Goal: Information Seeking & Learning: Check status

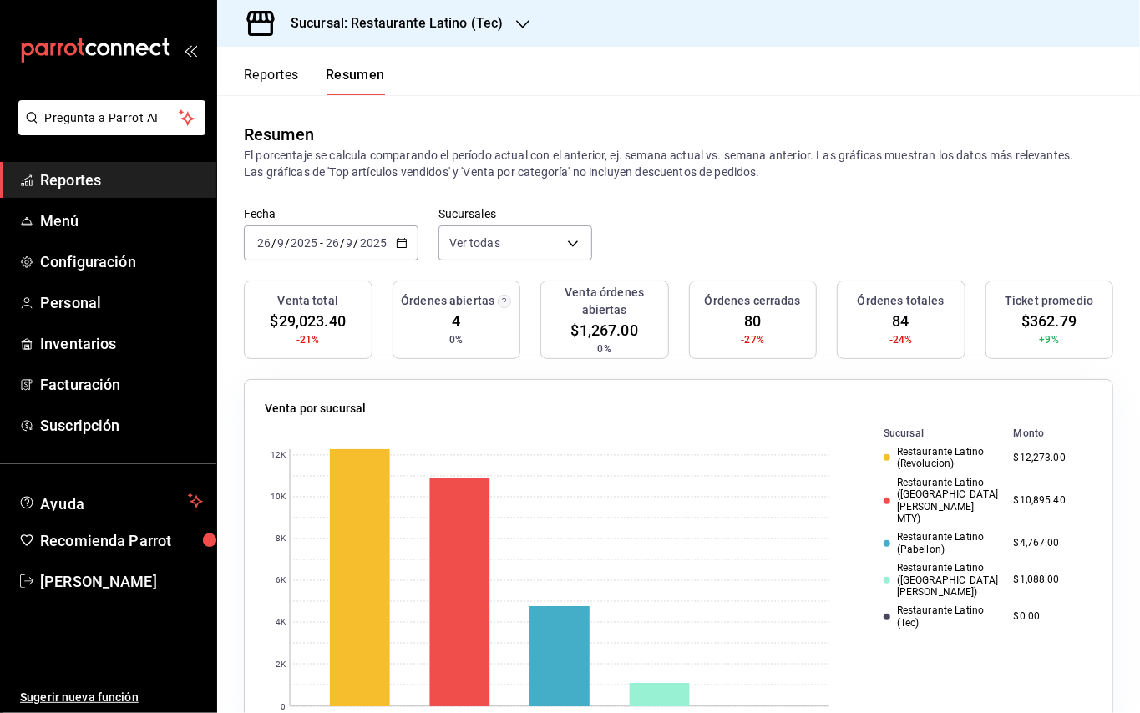
click at [104, 185] on span "Reportes" at bounding box center [121, 180] width 163 height 23
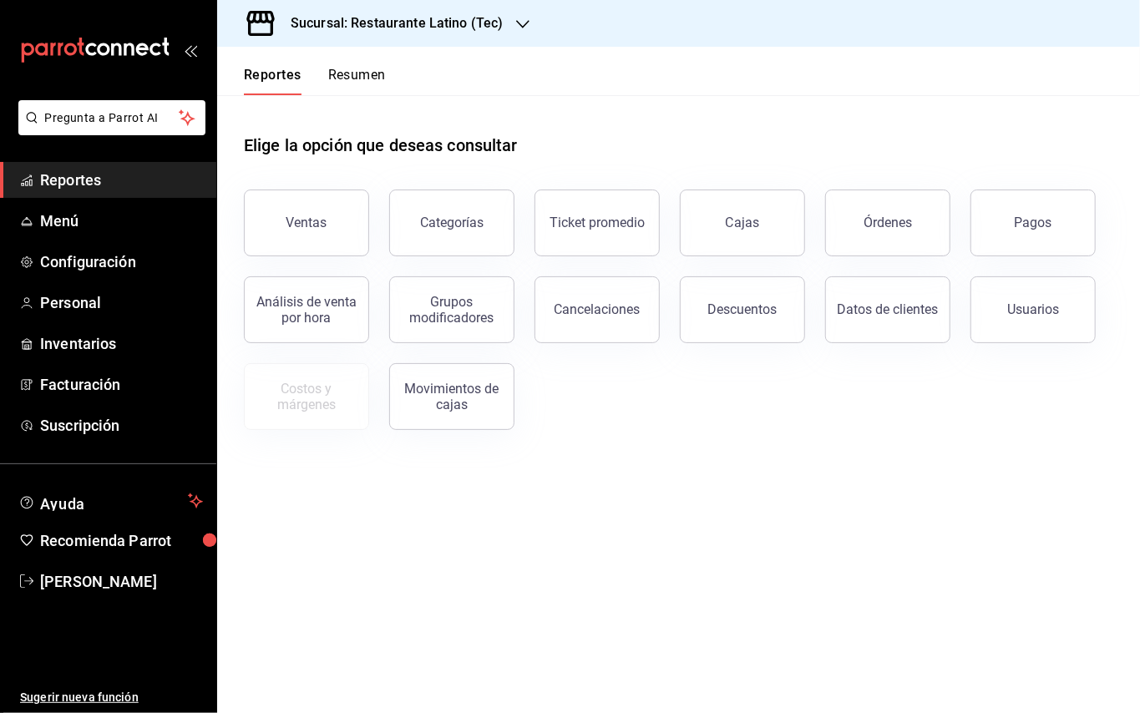
click at [68, 189] on span "Reportes" at bounding box center [121, 180] width 163 height 23
click at [905, 237] on button "Órdenes" at bounding box center [887, 223] width 125 height 67
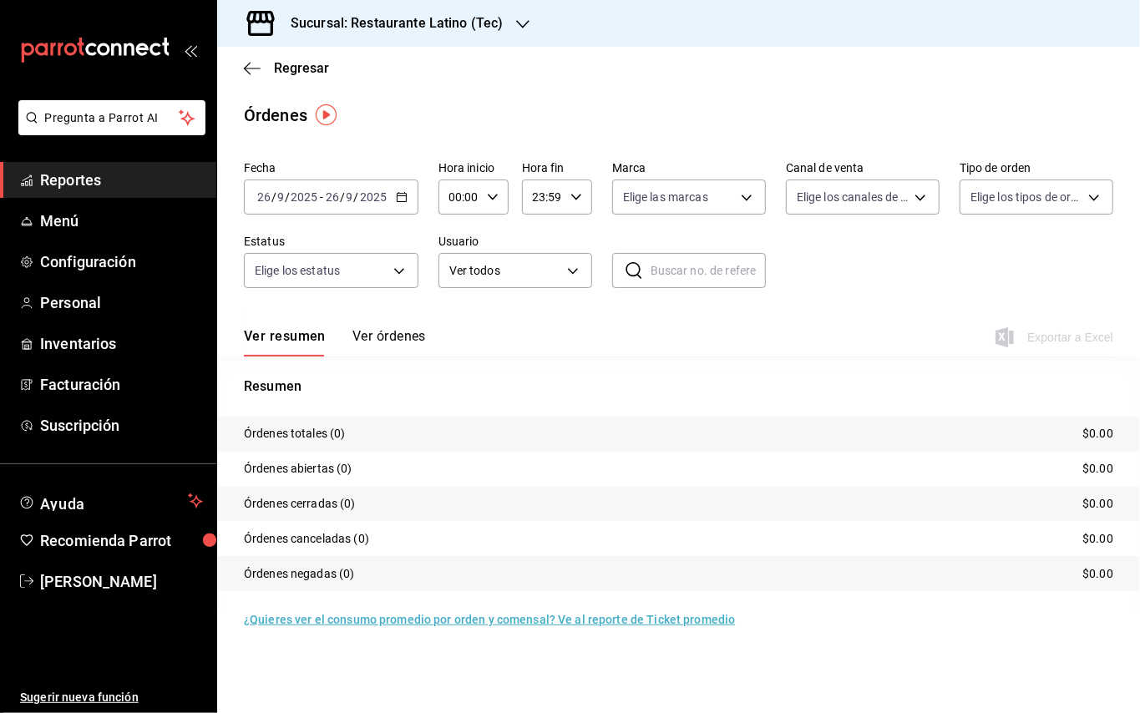
click at [436, 25] on h3 "Sucursal: Restaurante Latino (Tec)" at bounding box center [389, 23] width 225 height 20
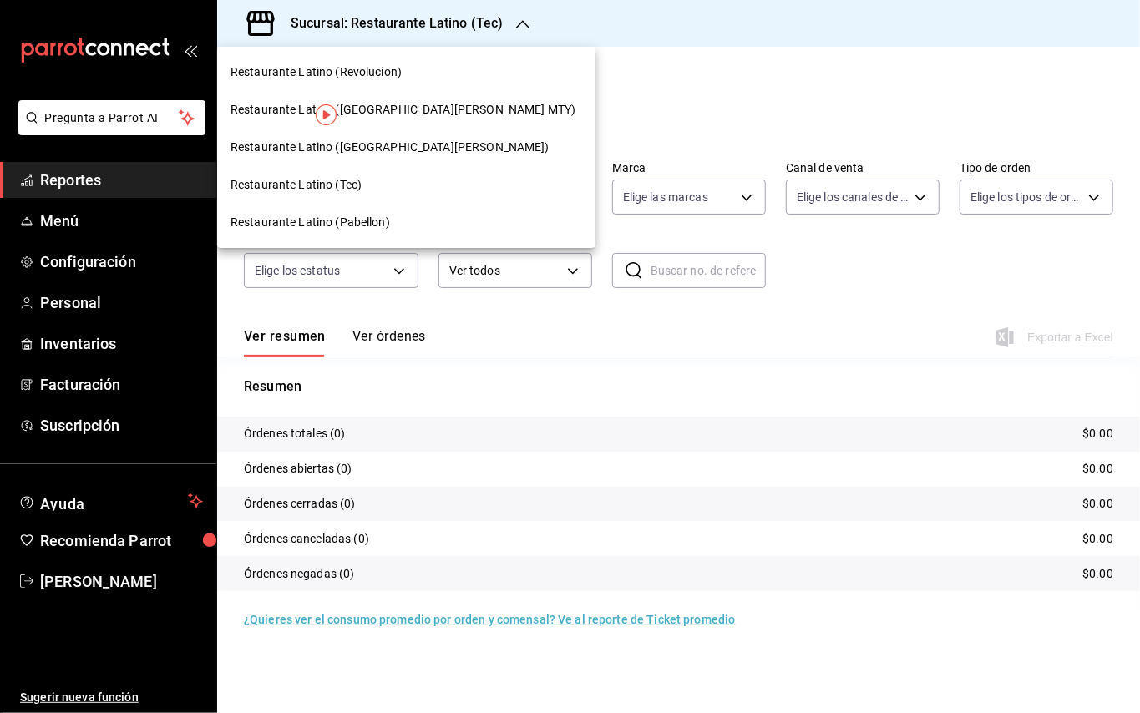
click at [384, 70] on span "Restaurante Latino (Revolucion)" at bounding box center [315, 72] width 171 height 18
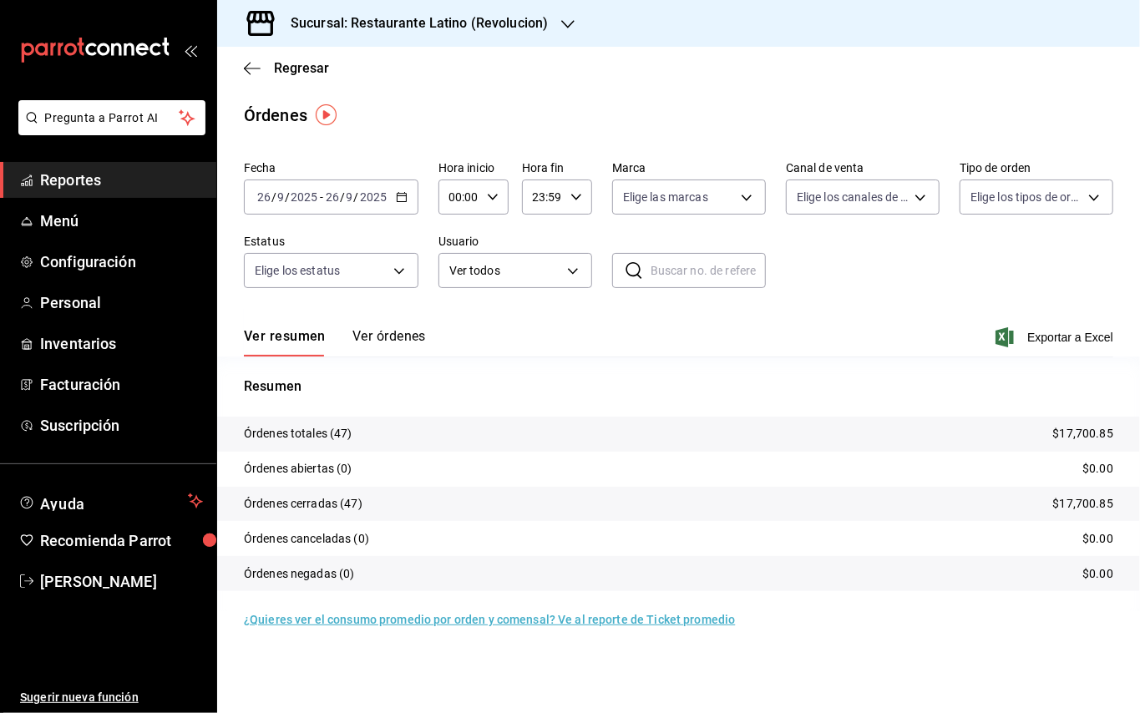
click at [406, 191] on icon "button" at bounding box center [402, 197] width 12 height 12
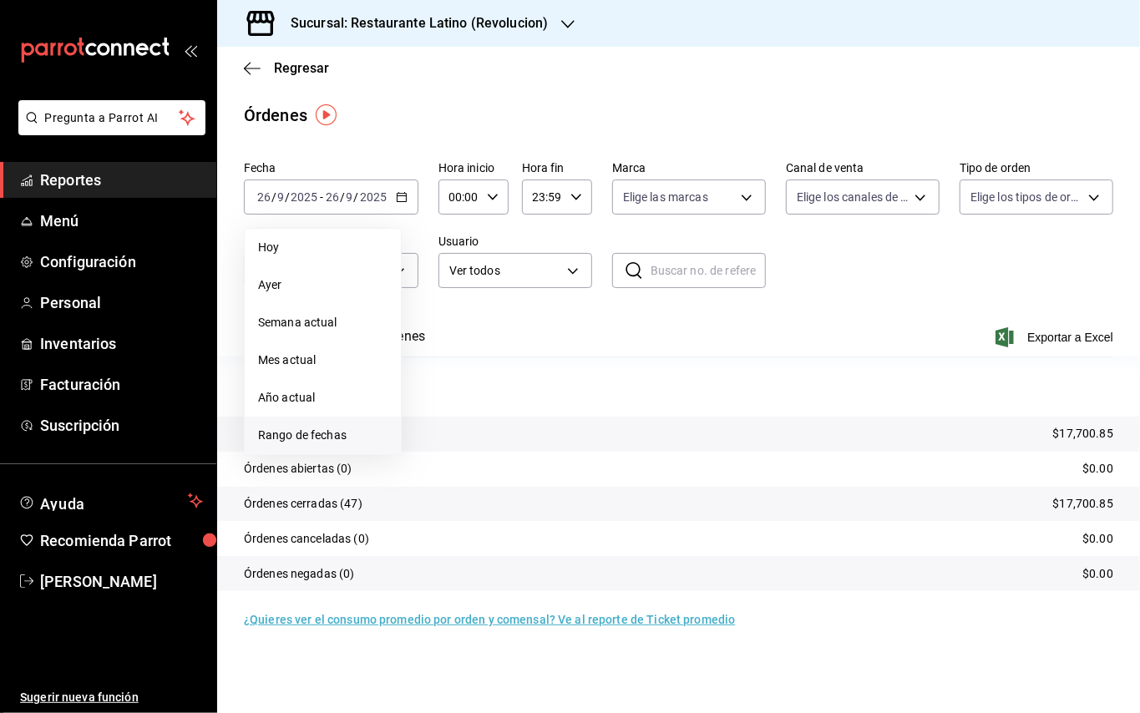
click at [341, 431] on span "Rango de fechas" at bounding box center [322, 436] width 129 height 18
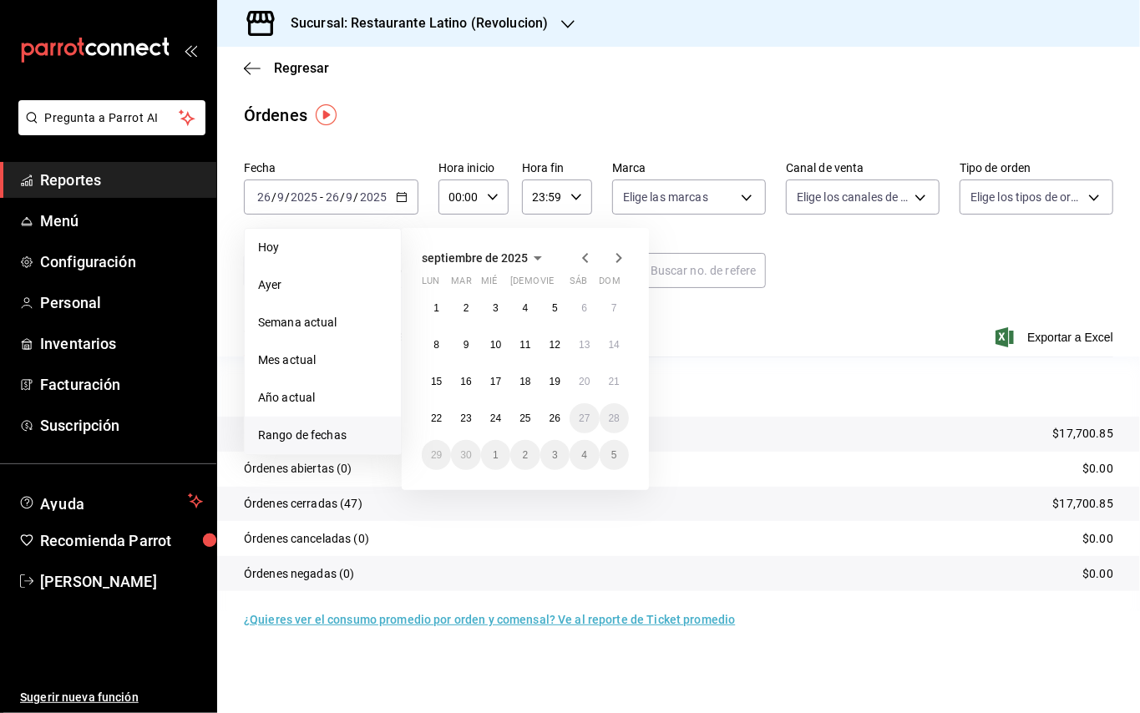
click at [585, 254] on icon "button" at bounding box center [585, 258] width 20 height 20
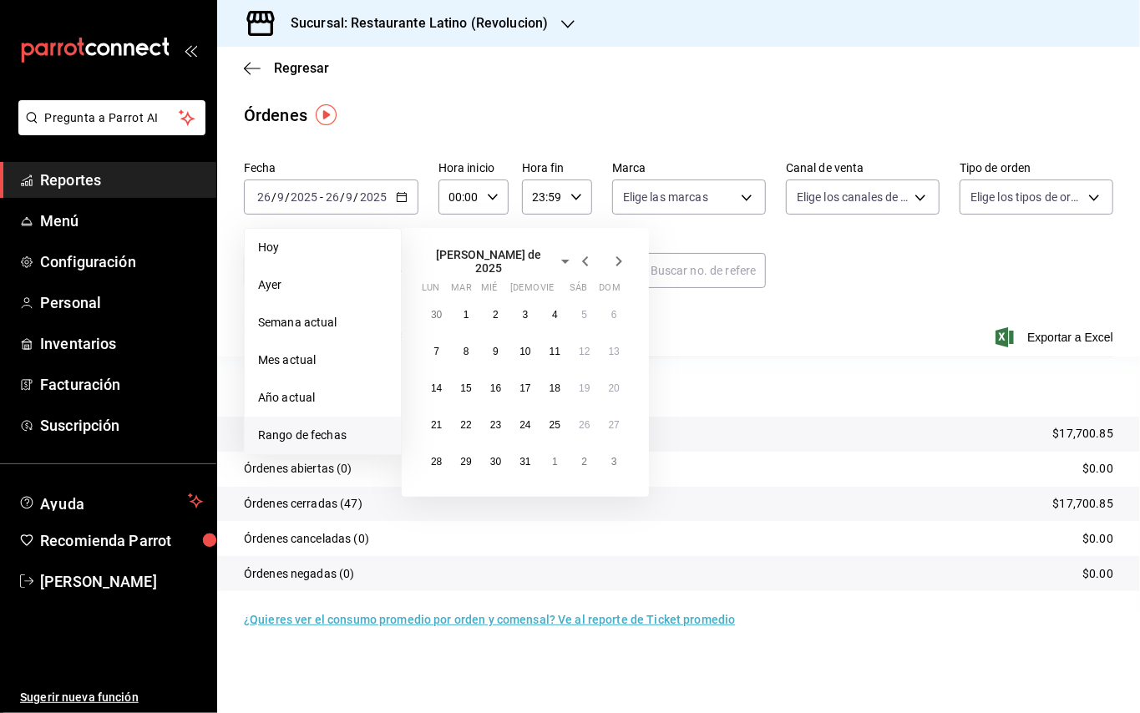
click at [585, 254] on icon "button" at bounding box center [585, 261] width 20 height 20
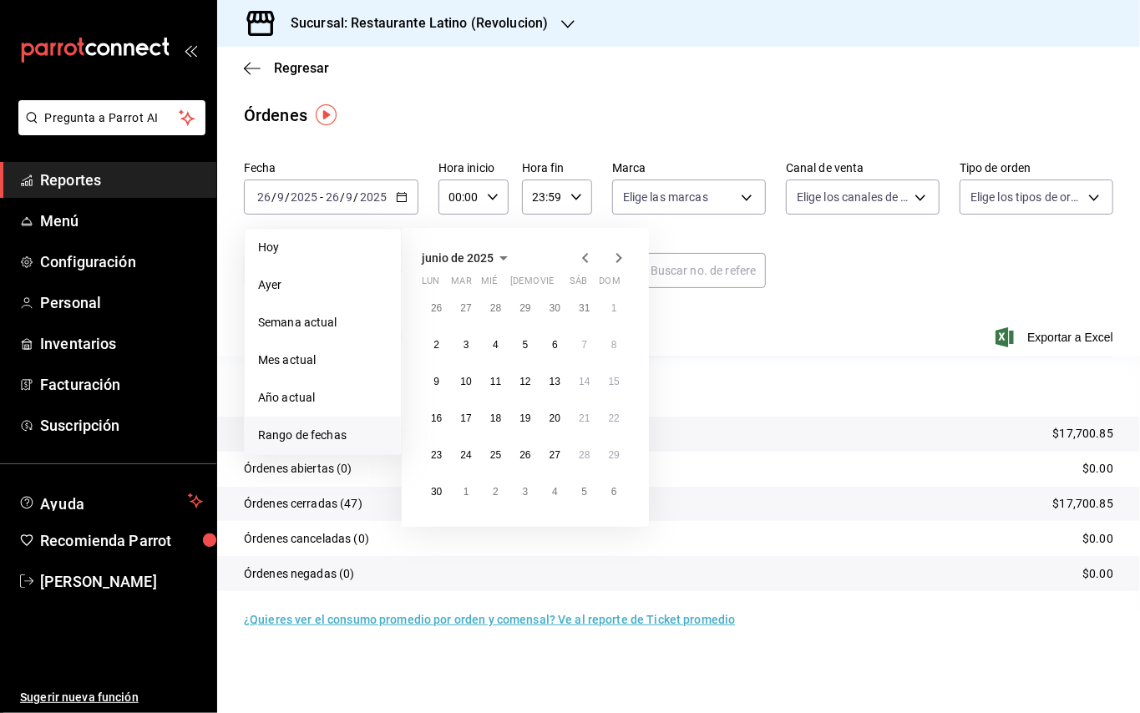
click at [585, 254] on icon "button" at bounding box center [585, 258] width 20 height 20
click at [612, 258] on icon "button" at bounding box center [619, 258] width 20 height 20
click at [611, 382] on abbr "18" at bounding box center [614, 382] width 11 height 12
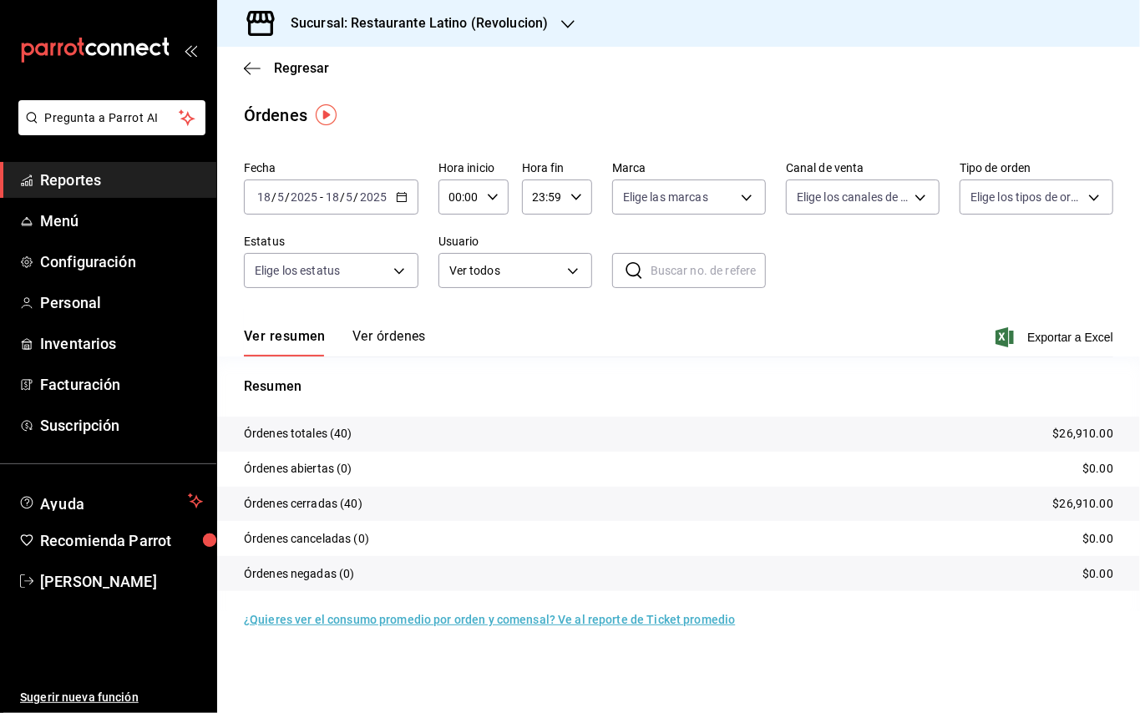
click at [409, 342] on button "Ver órdenes" at bounding box center [388, 342] width 73 height 28
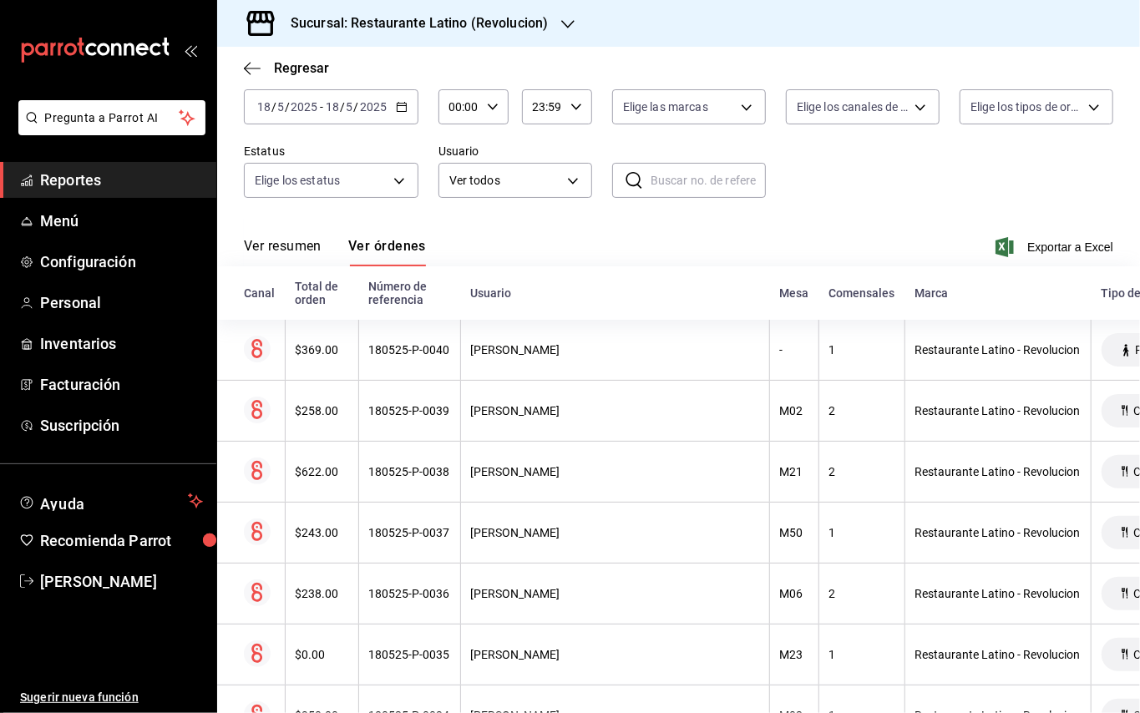
scroll to position [100, 0]
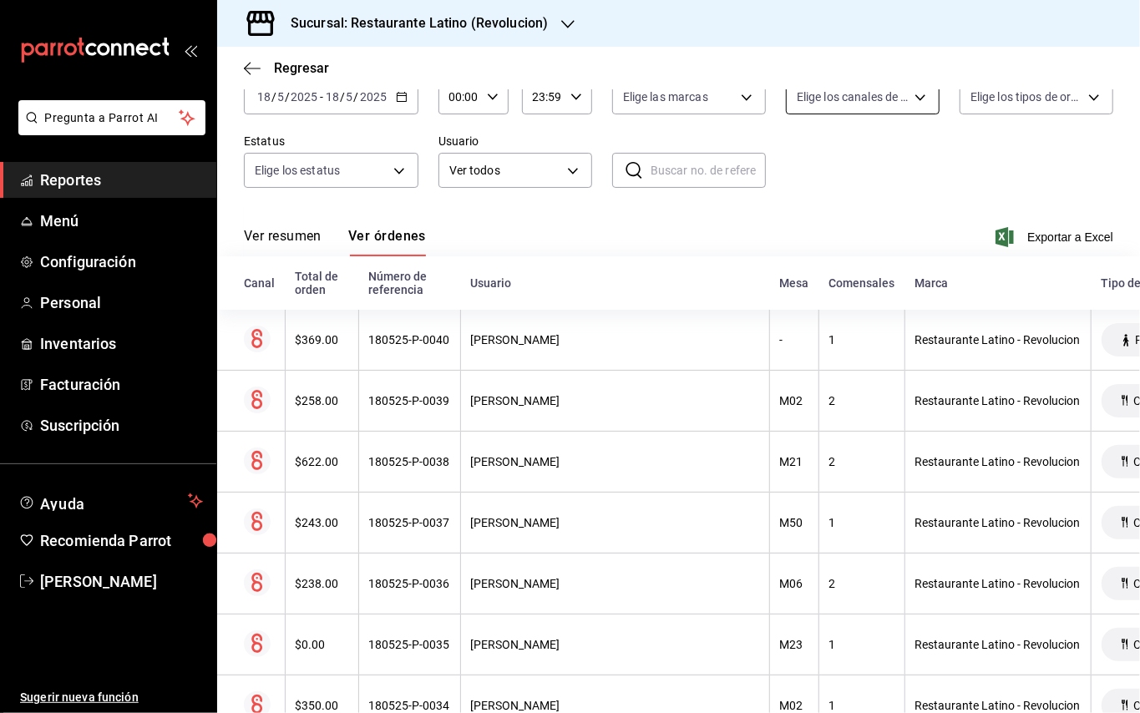
click at [849, 99] on body "Pregunta a Parrot AI Reportes Menú Configuración Personal Inventarios Facturaci…" at bounding box center [570, 356] width 1140 height 713
click at [1022, 101] on div at bounding box center [570, 356] width 1140 height 713
click at [1022, 101] on body "Pregunta a Parrot AI Reportes Menú Configuración Personal Inventarios Facturaci…" at bounding box center [570, 356] width 1140 height 713
click at [1022, 101] on div at bounding box center [570, 356] width 1140 height 713
click at [862, 100] on body "Pregunta a Parrot AI Reportes Menú Configuración Personal Inventarios Facturaci…" at bounding box center [570, 356] width 1140 height 713
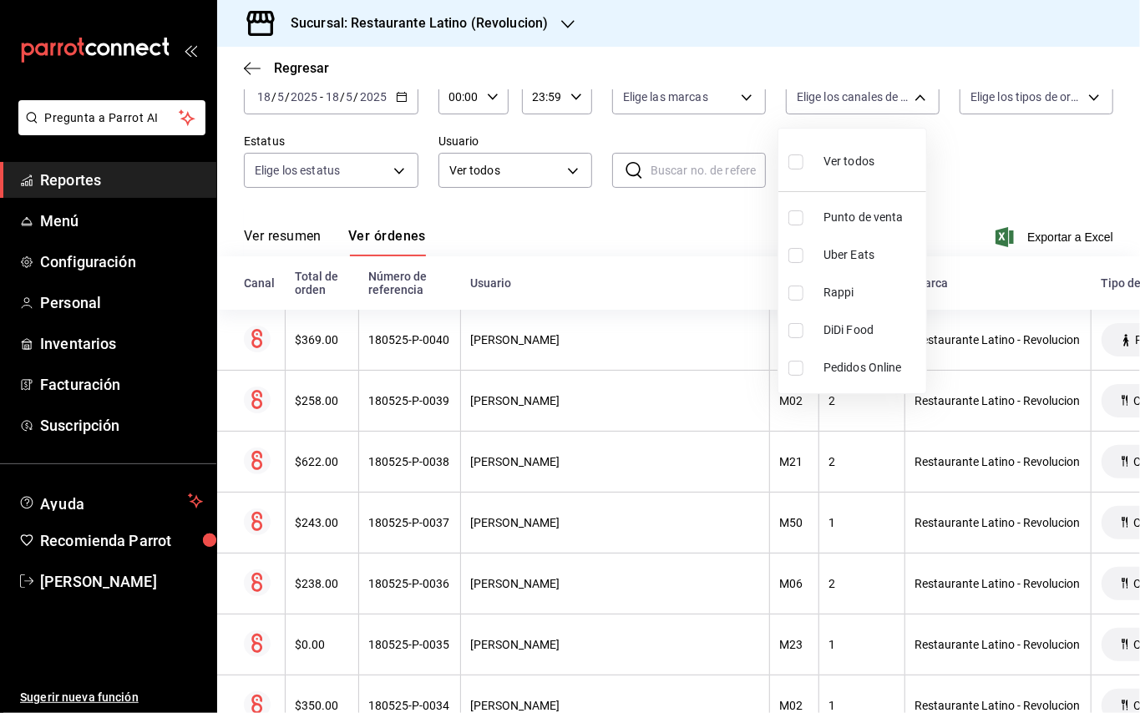
click at [732, 100] on div at bounding box center [570, 356] width 1140 height 713
click at [732, 100] on body "Pregunta a Parrot AI Reportes Menú Configuración Personal Inventarios Facturaci…" at bounding box center [570, 356] width 1140 height 713
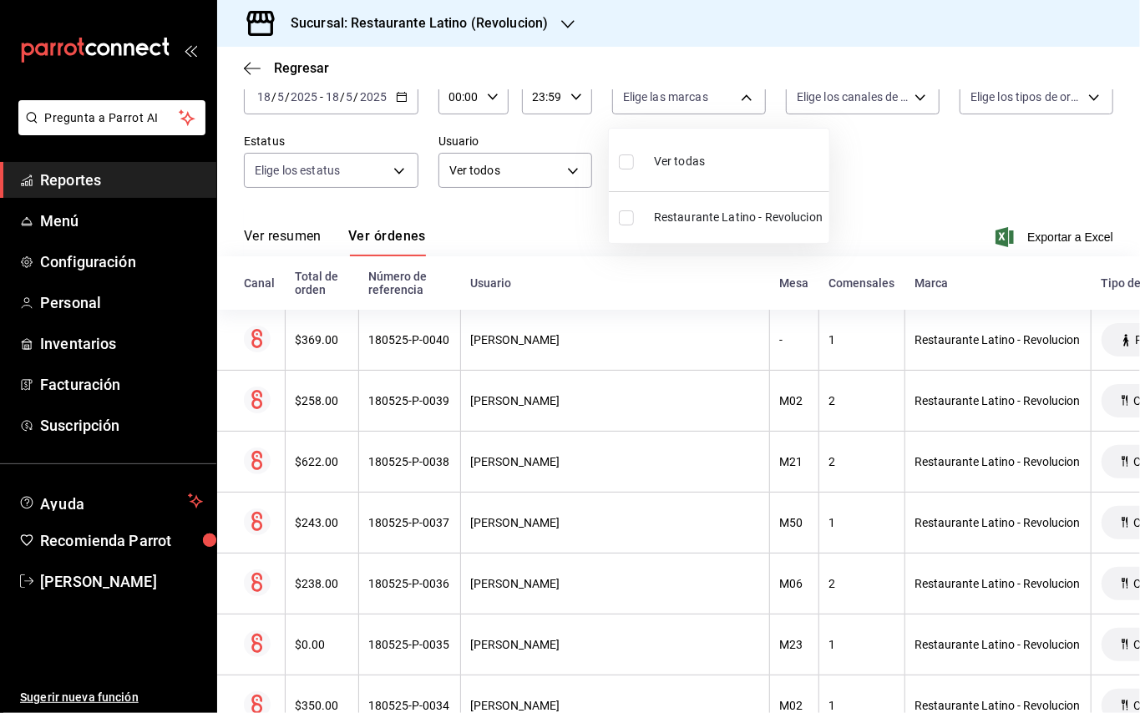
click at [877, 182] on div at bounding box center [570, 356] width 1140 height 713
